Goal: Understand process/instructions: Learn how to perform a task or action

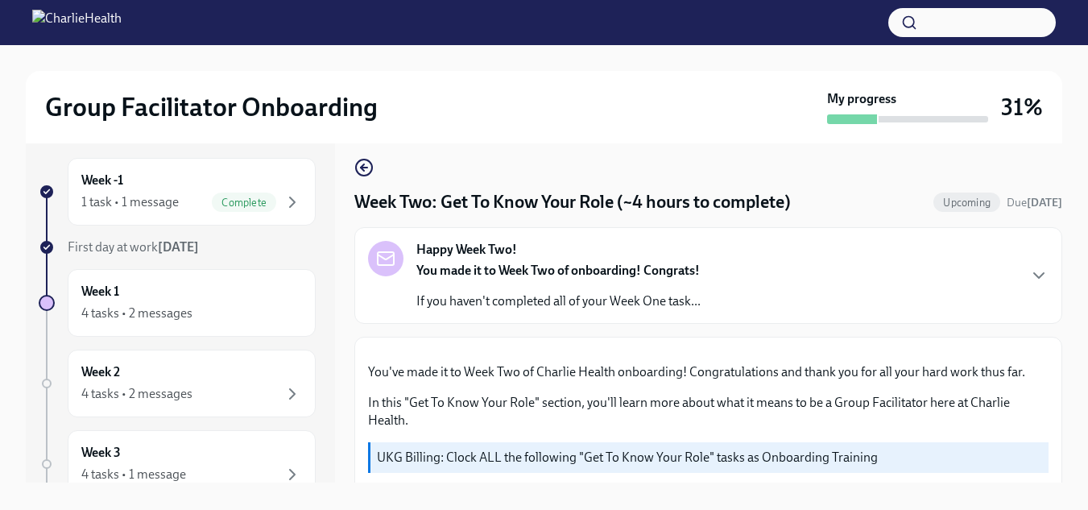
scroll to position [1585, 0]
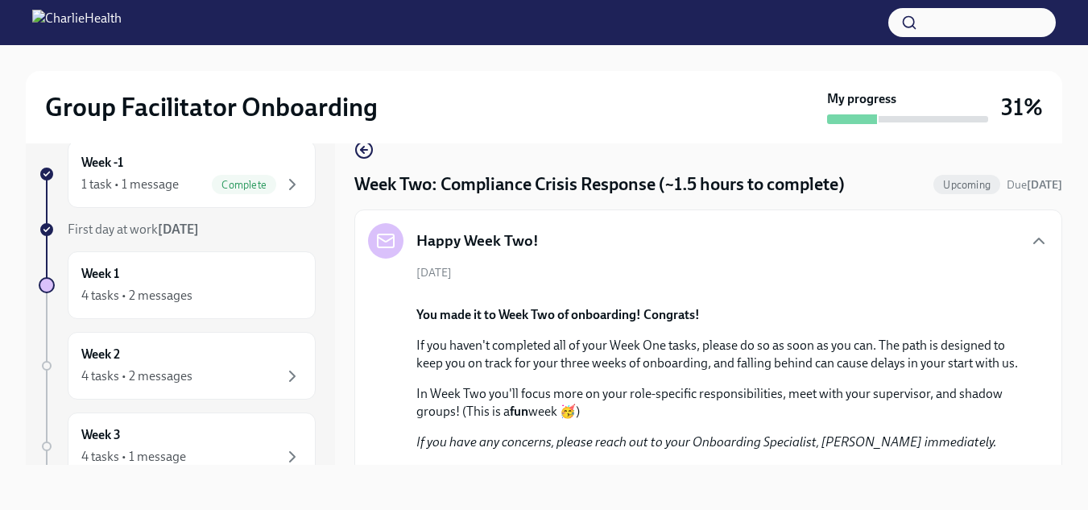
scroll to position [1203, 0]
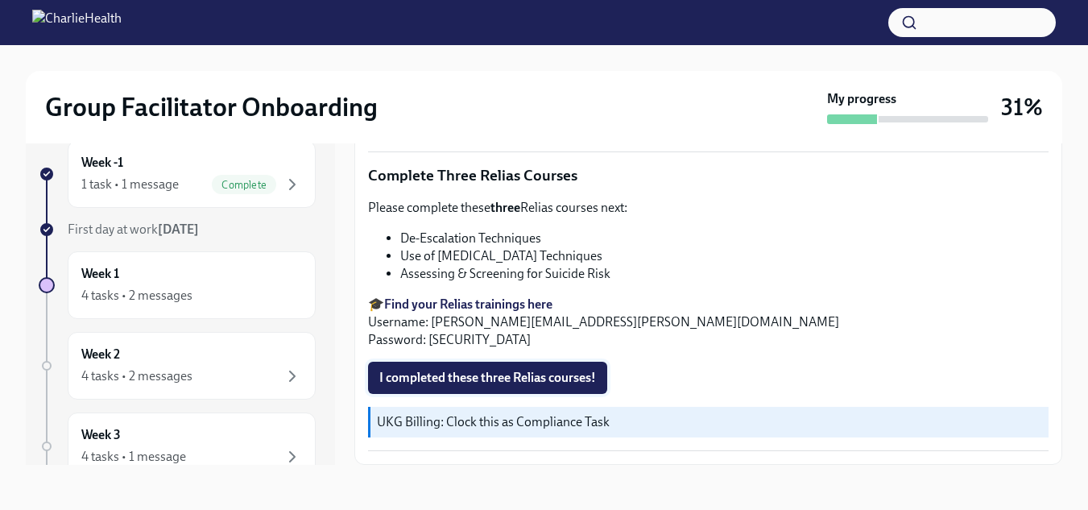
click at [550, 374] on span "I completed these three Relias courses!" at bounding box center [487, 378] width 217 height 16
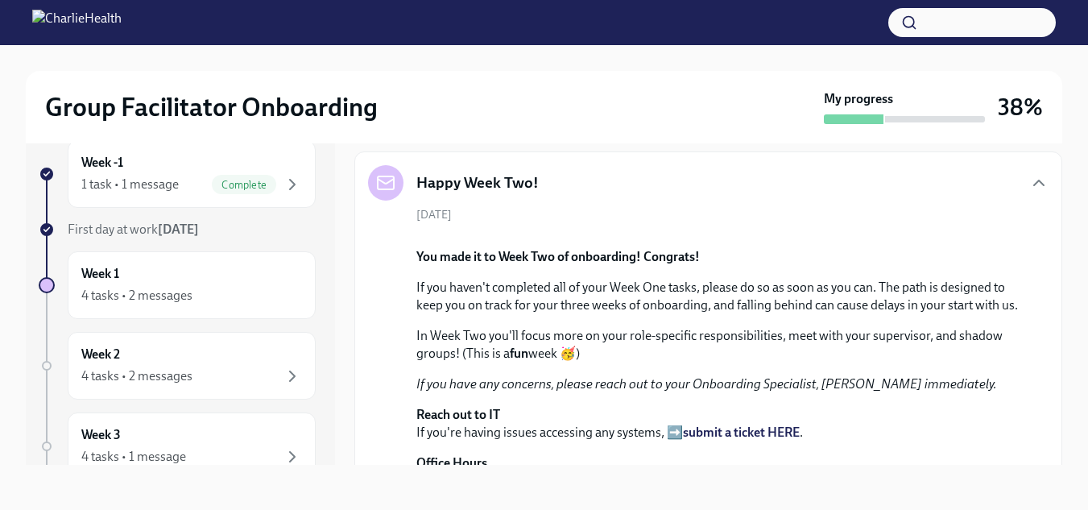
scroll to position [0, 0]
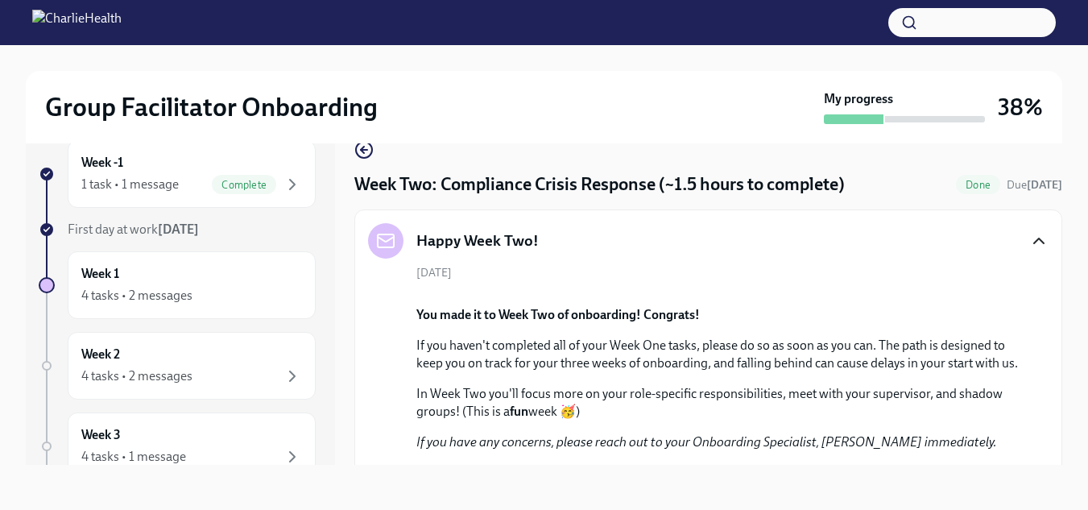
click at [1030, 243] on icon "button" at bounding box center [1039, 240] width 19 height 19
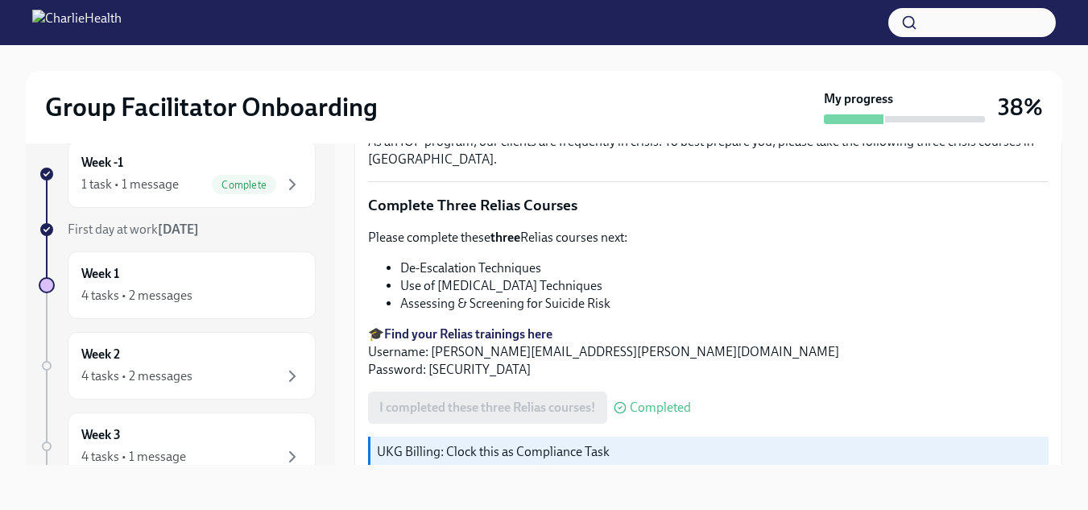
scroll to position [644, 0]
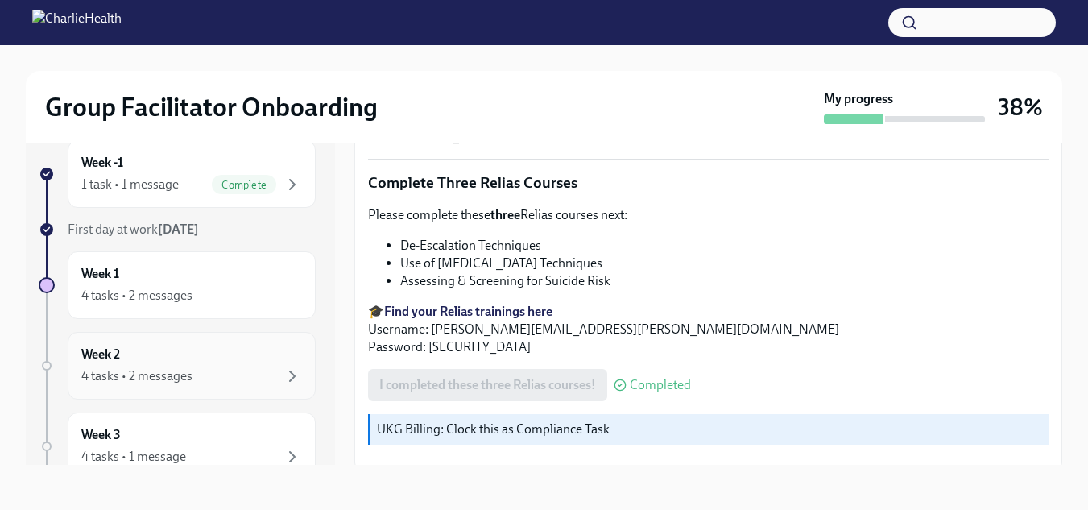
click at [218, 363] on div "Week 2 4 tasks • 2 messages" at bounding box center [191, 366] width 221 height 40
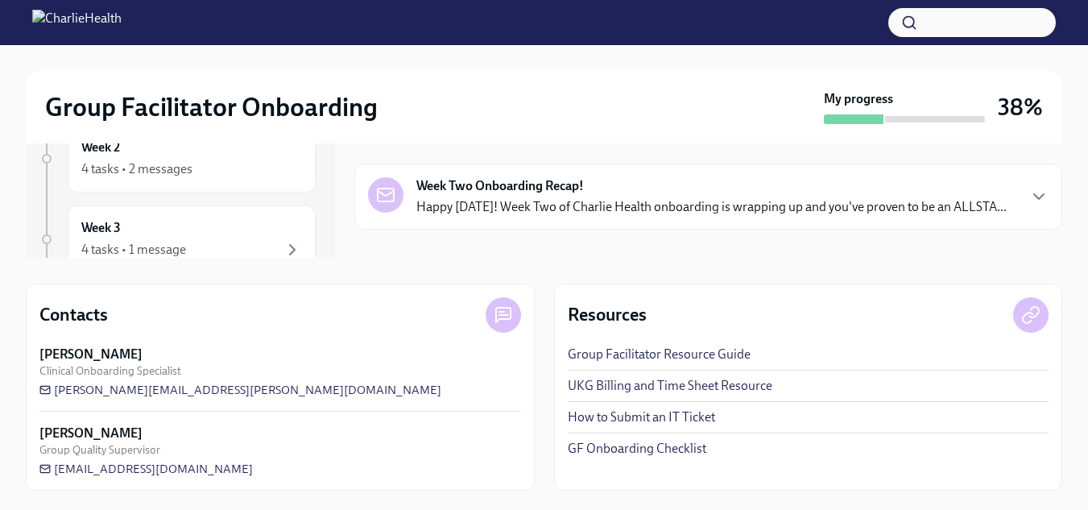
scroll to position [22, 0]
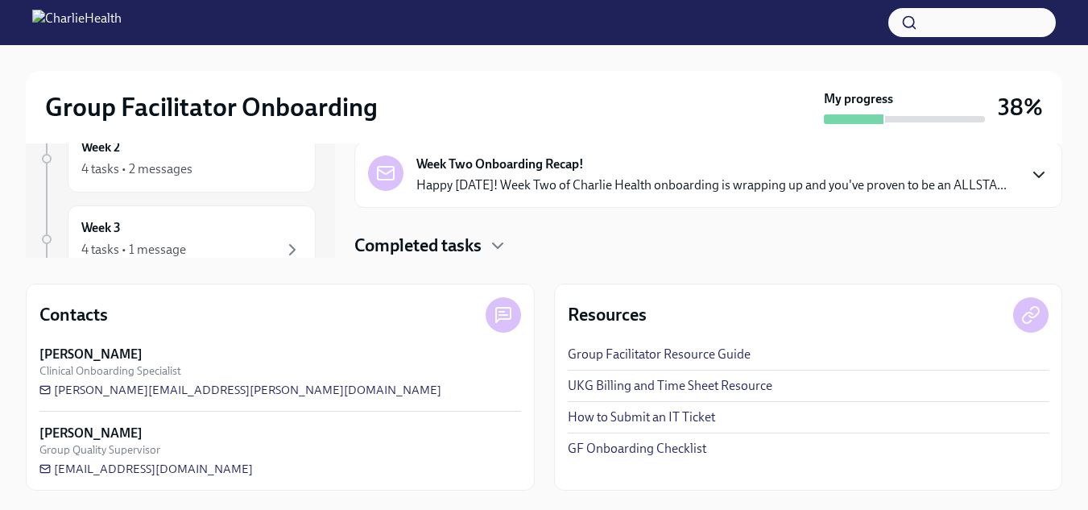
click at [1030, 175] on icon "button" at bounding box center [1039, 174] width 19 height 19
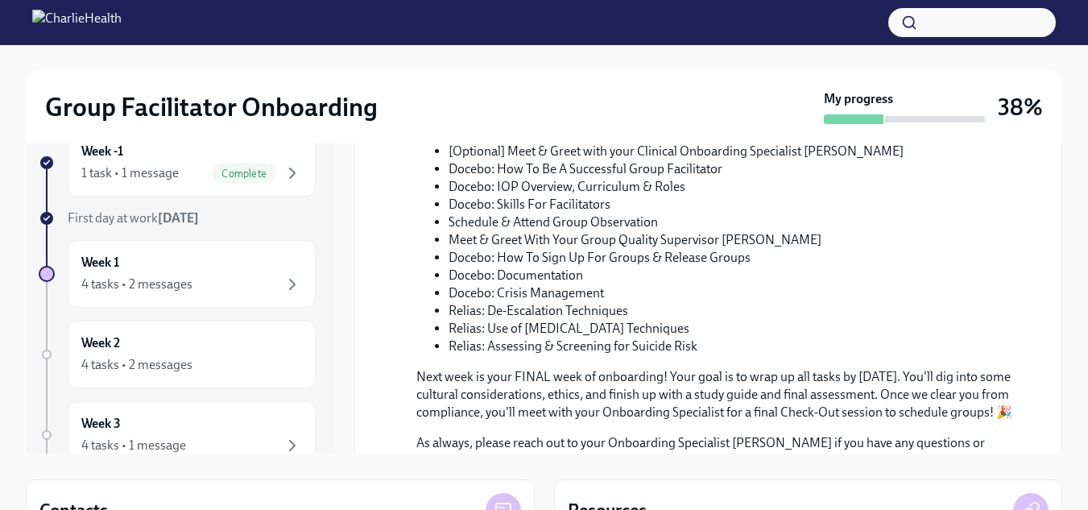
scroll to position [824, 0]
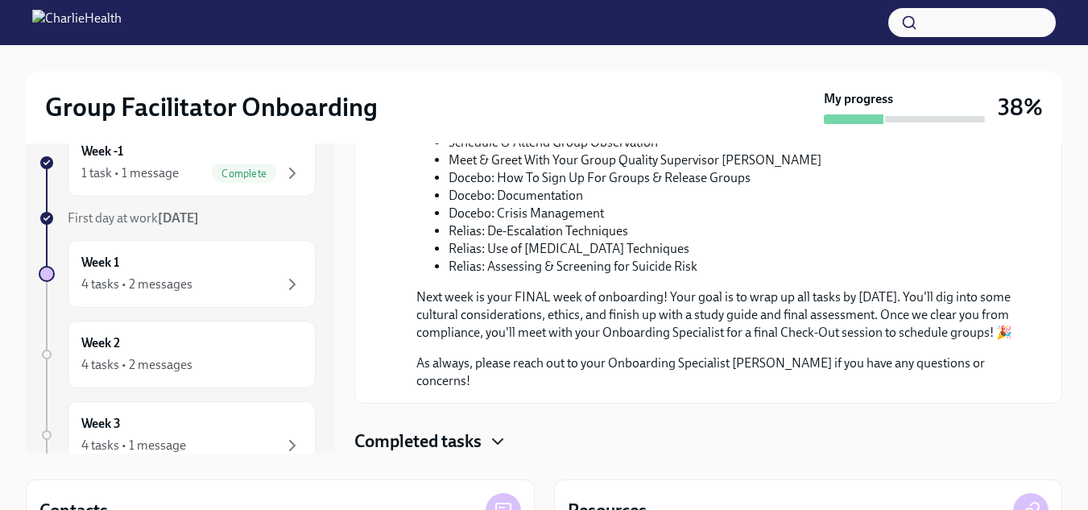
click at [496, 444] on icon "button" at bounding box center [497, 441] width 19 height 19
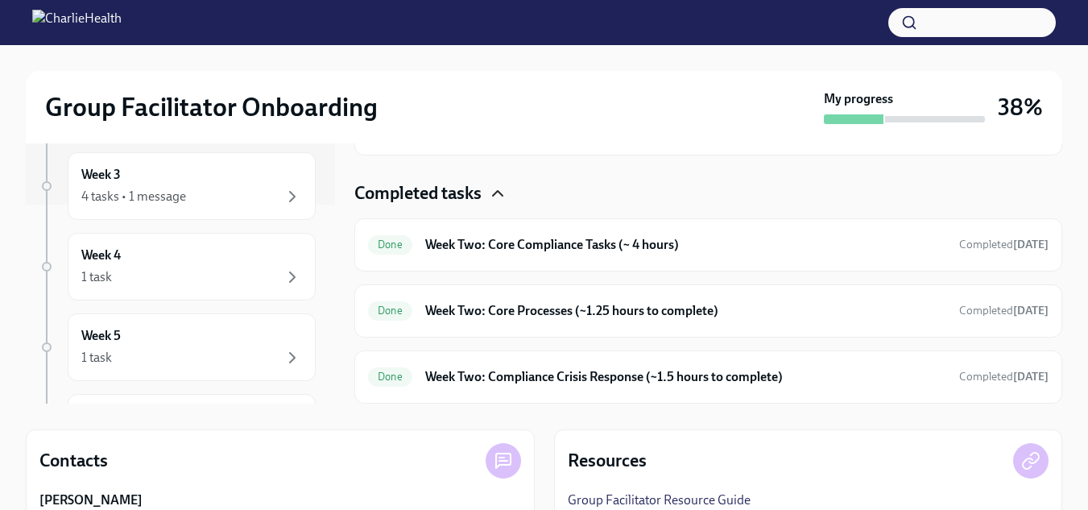
scroll to position [193, 0]
click at [210, 185] on div "Week 3 4 tasks • 1 message" at bounding box center [191, 192] width 221 height 40
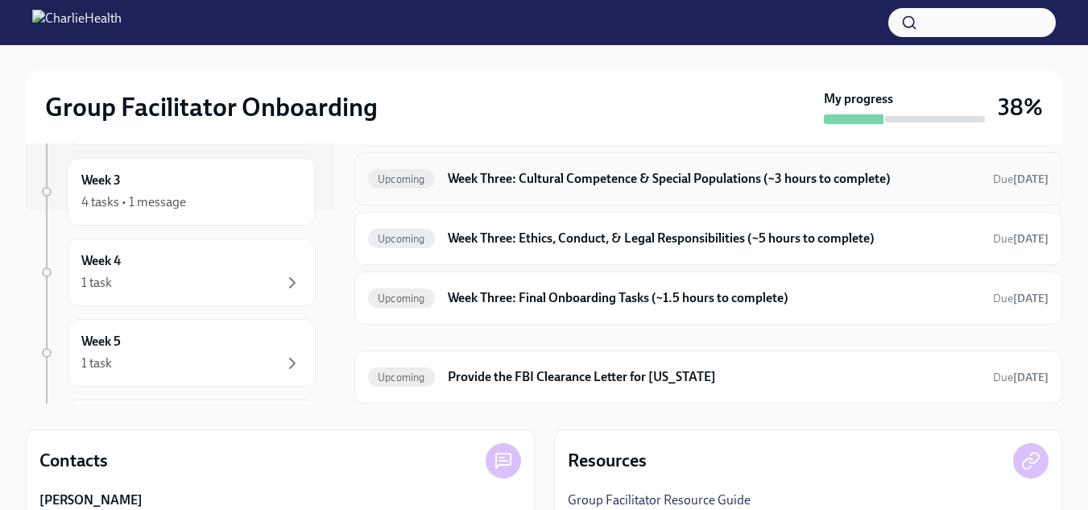
click at [848, 182] on h6 "Week Three: Cultural Competence & Special Populations (~3 hours to complete)" at bounding box center [714, 179] width 533 height 18
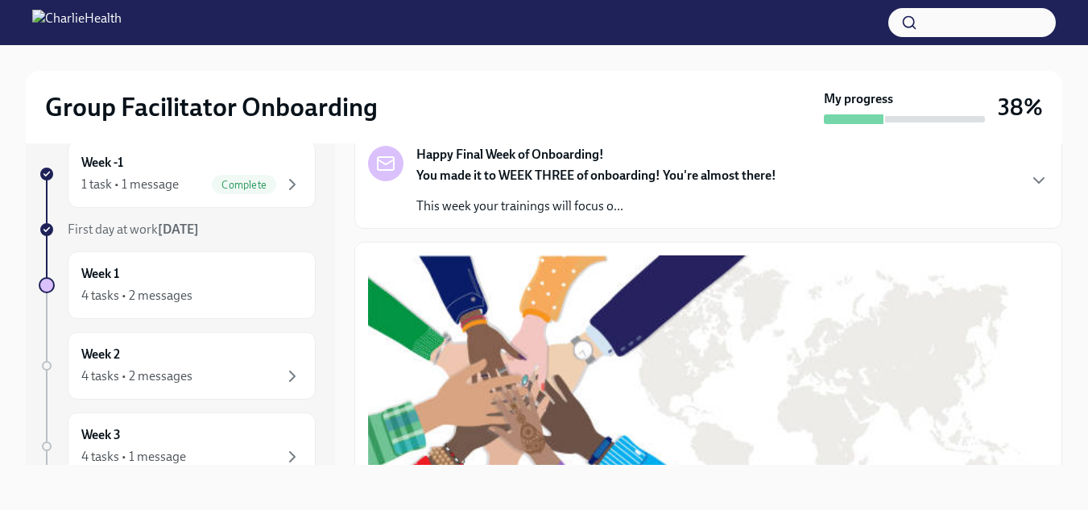
scroll to position [106, 0]
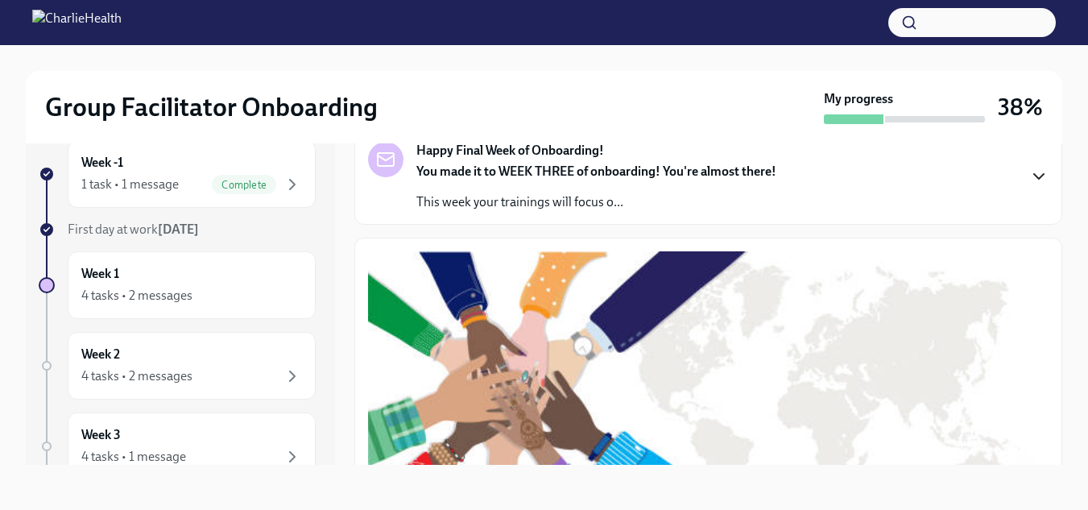
click at [1035, 176] on icon "button" at bounding box center [1040, 176] width 10 height 5
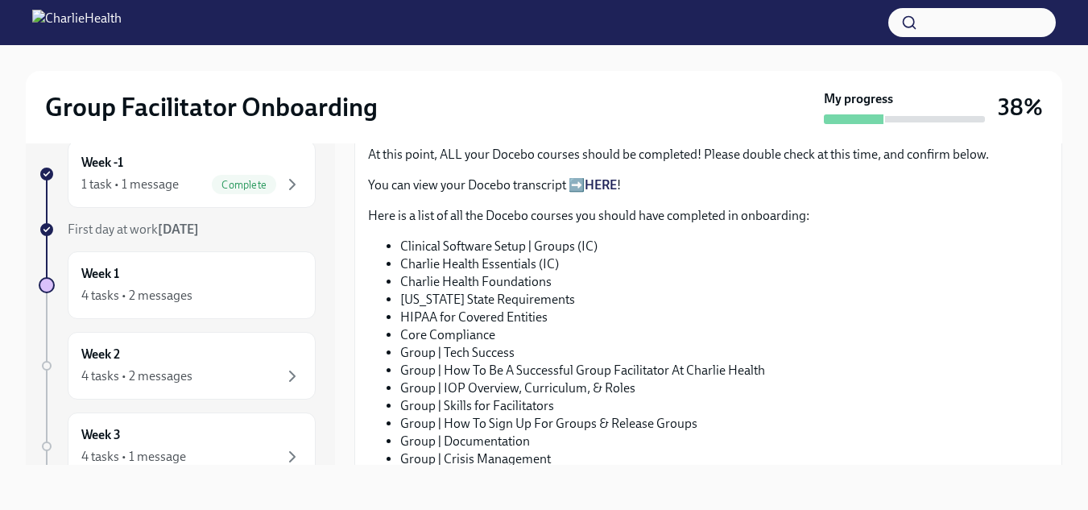
scroll to position [1194, 0]
